Goal: Task Accomplishment & Management: Manage account settings

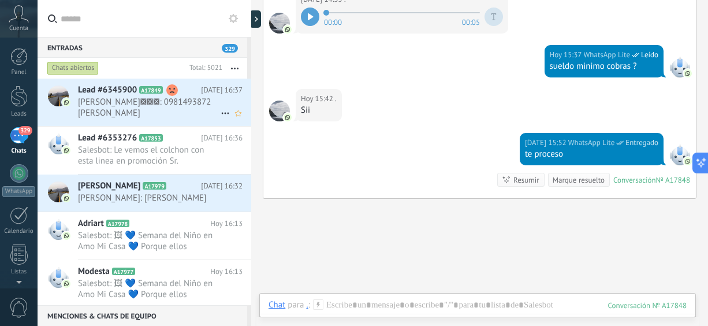
click at [151, 106] on span "[PERSON_NAME]▕⃝⃤: 0981493872 [PERSON_NAME]" at bounding box center [149, 107] width 143 height 22
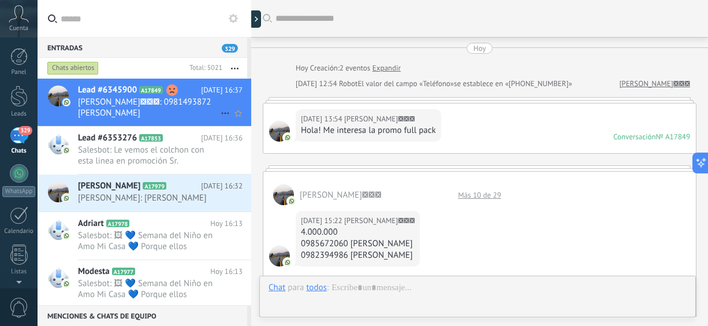
scroll to position [568, 0]
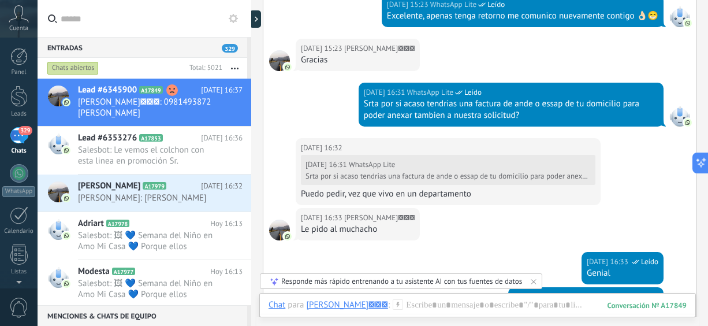
scroll to position [0, 0]
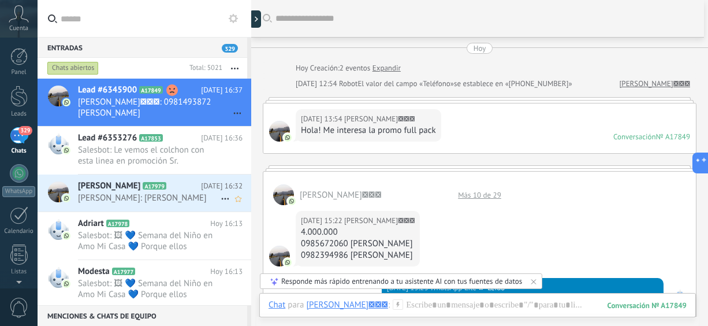
click at [142, 195] on span "[PERSON_NAME]: [PERSON_NAME]" at bounding box center [149, 197] width 143 height 11
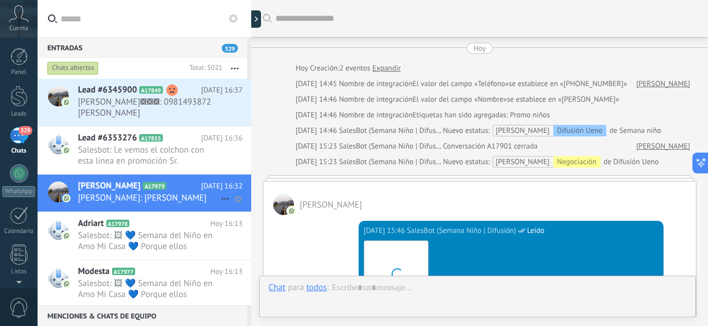
scroll to position [589, 0]
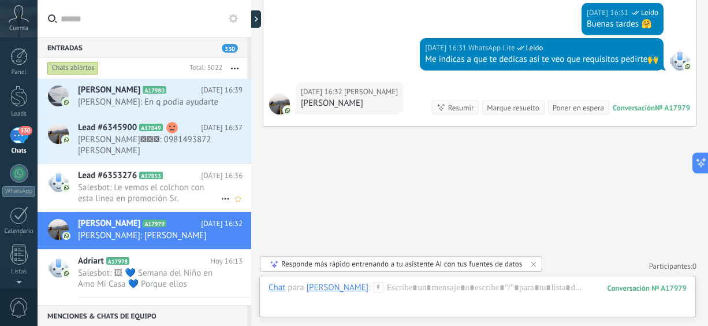
click at [142, 195] on span "Salesbot: Le vemos el colchon con esta linea en promoción Sr. [PERSON_NAME]? 😁" at bounding box center [149, 193] width 143 height 22
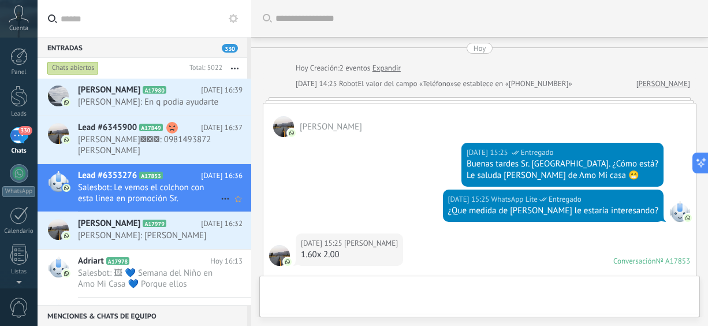
scroll to position [722, 0]
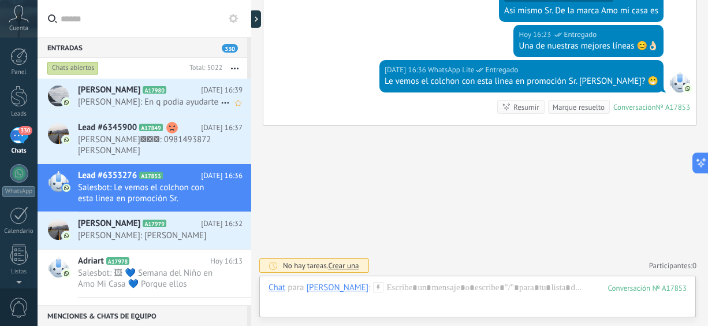
click at [170, 88] on icon at bounding box center [176, 90] width 12 height 12
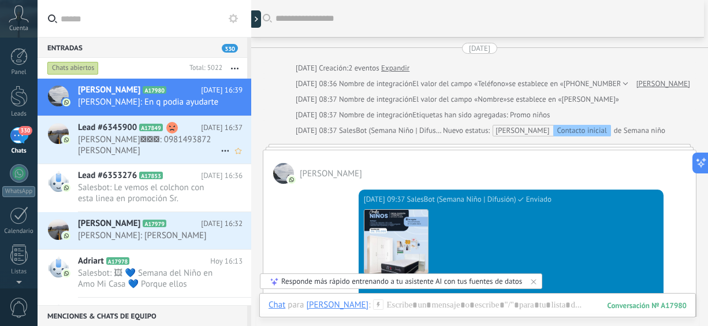
click at [142, 150] on span "[PERSON_NAME]▕⃝⃤: 0981493872 [PERSON_NAME]" at bounding box center [149, 145] width 143 height 22
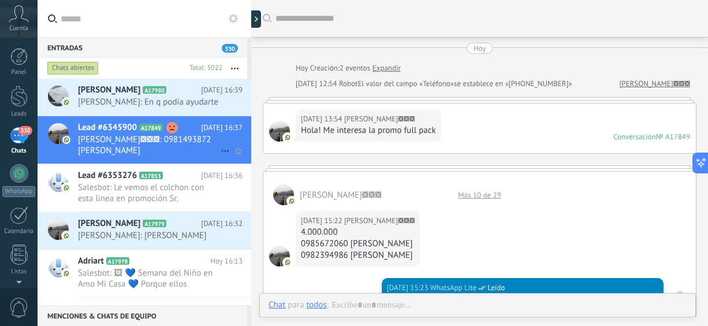
scroll to position [507, 0]
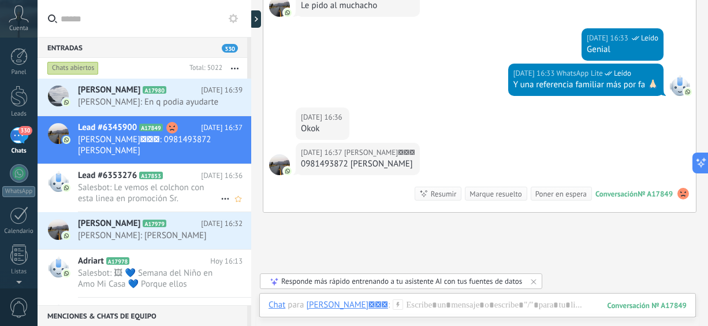
click at [158, 205] on div "Lead #6353276 A17853 [DATE] 16:36 Salesbot: Le vemos el colchon con esta linea …" at bounding box center [164, 187] width 173 height 47
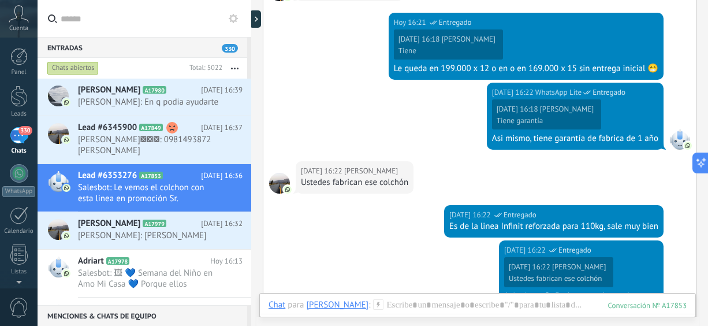
scroll to position [152, 0]
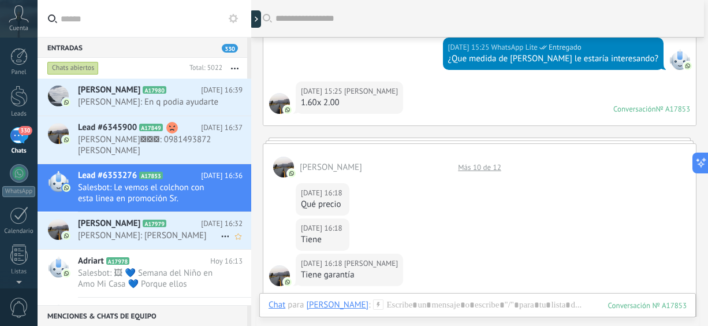
click at [141, 246] on div "[PERSON_NAME] A17979 [DATE] 16:32 [PERSON_NAME]: Niñera" at bounding box center [164, 230] width 173 height 36
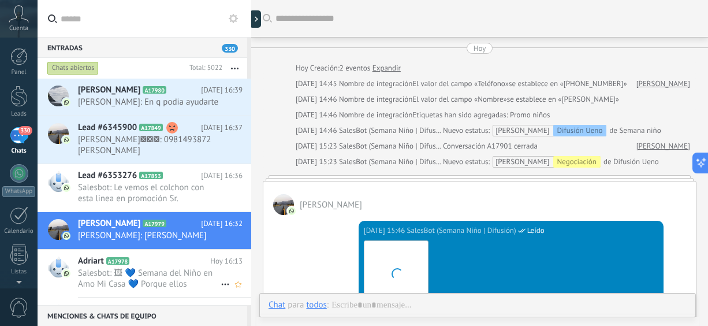
scroll to position [528, 0]
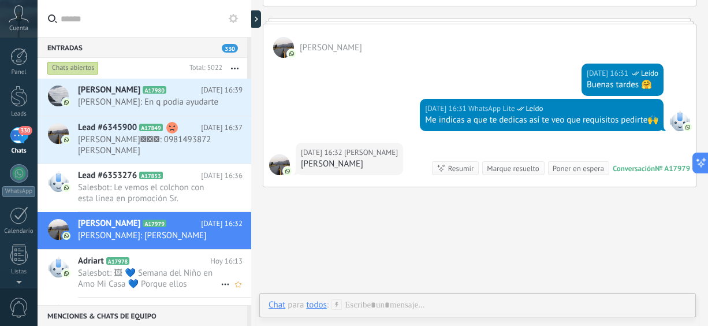
click at [181, 280] on span "Salesbot: 🖼 💙 Semana del Niño en Amo Mi Casa 💙 Porque ellos merecen lo mejor, t…" at bounding box center [149, 278] width 143 height 22
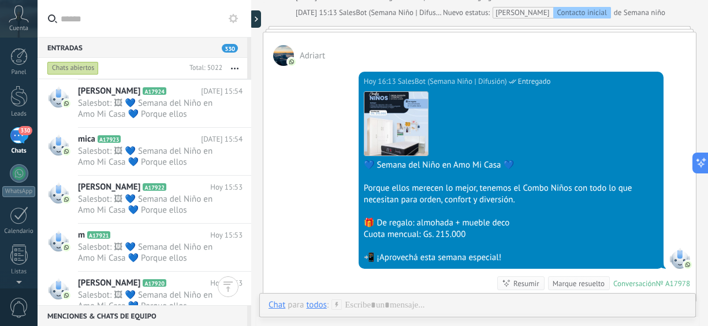
scroll to position [2968, 0]
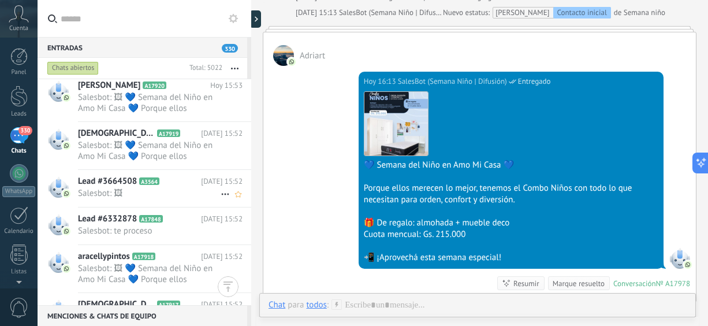
click at [130, 192] on span "Salesbot: 🖼" at bounding box center [149, 193] width 143 height 11
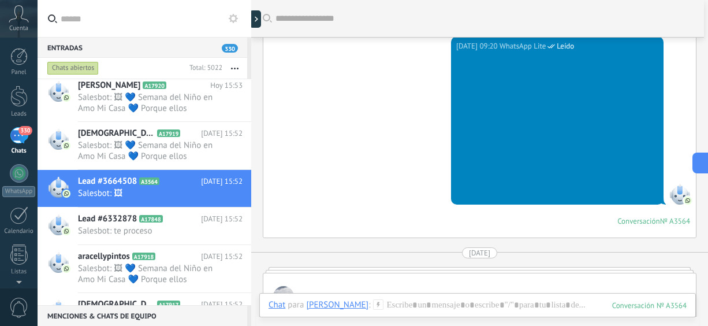
scroll to position [4546, 0]
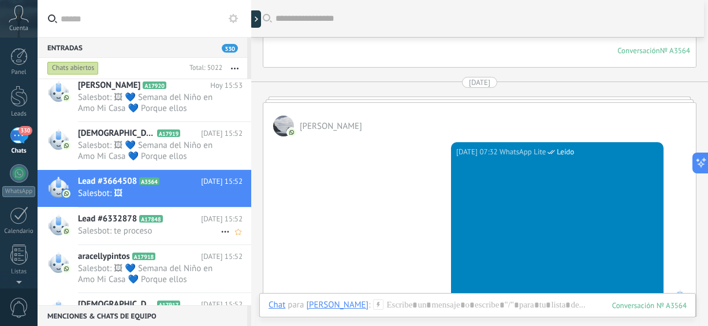
click at [157, 230] on span "Salesbot: te proceso" at bounding box center [149, 230] width 143 height 11
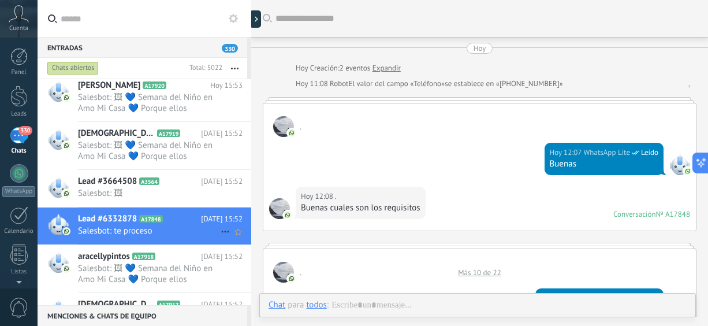
scroll to position [698, 0]
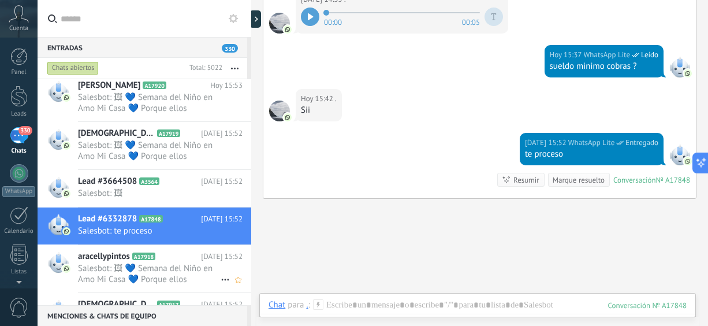
click at [122, 273] on span "Salesbot: 🖼 💙 Semana del Niño en Amo Mi Casa 💙 Porque ellos merecen lo mejor, t…" at bounding box center [149, 274] width 143 height 22
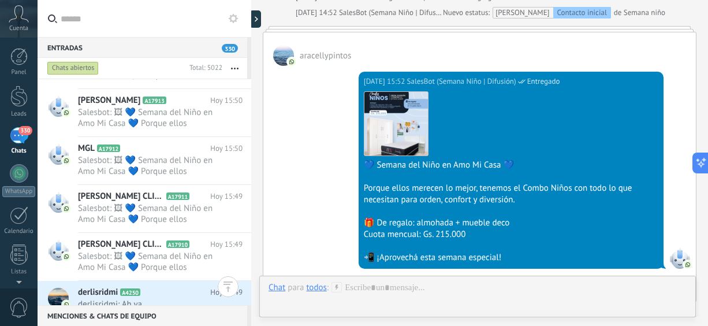
scroll to position [3561, 0]
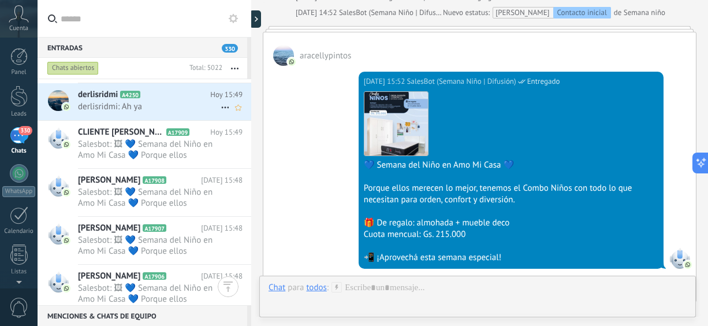
click at [140, 117] on div "derlisridmi A4250 [DATE] 15:49 derlisridmi: Ah ya" at bounding box center [164, 101] width 173 height 36
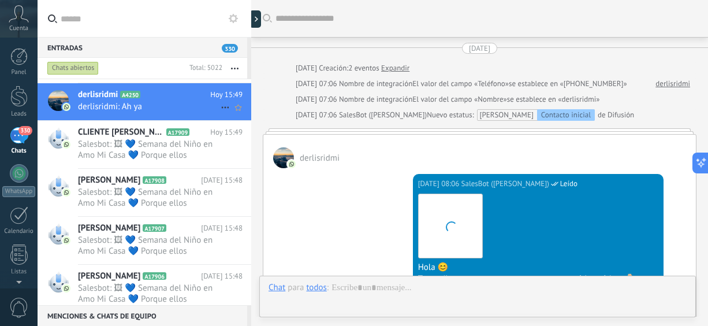
scroll to position [598, 0]
